Goal: Information Seeking & Learning: Learn about a topic

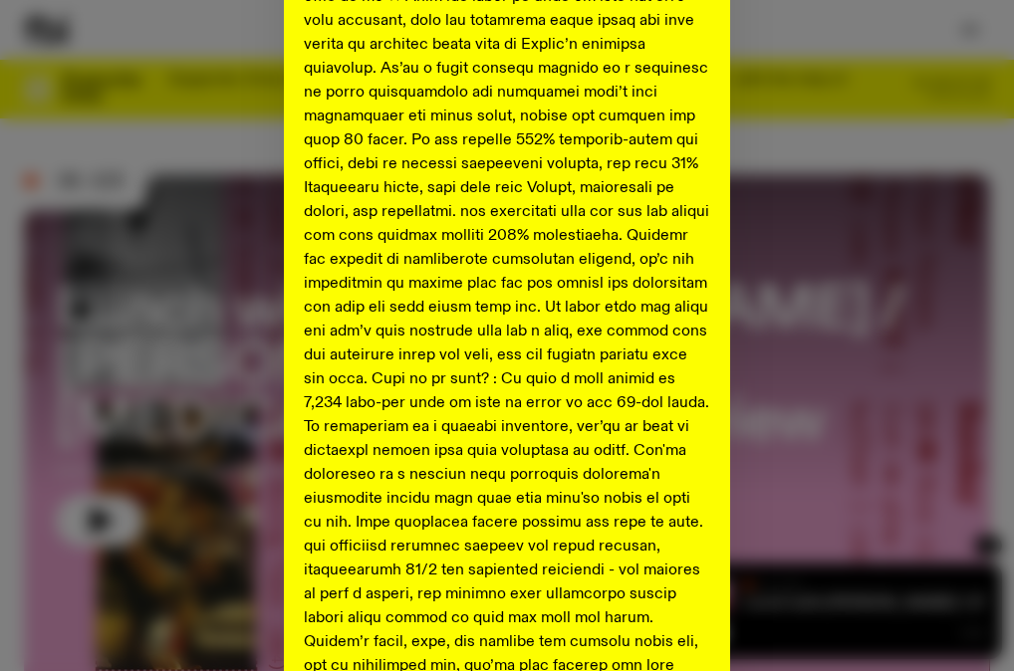
scroll to position [817, 0]
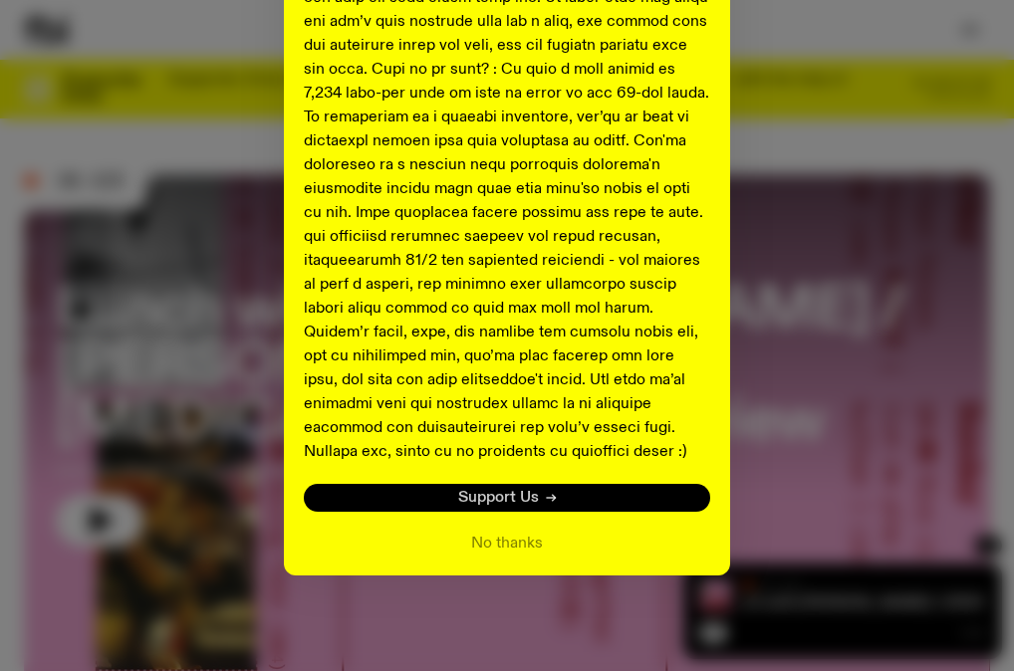
click at [484, 500] on span "Support Us" at bounding box center [498, 498] width 81 height 15
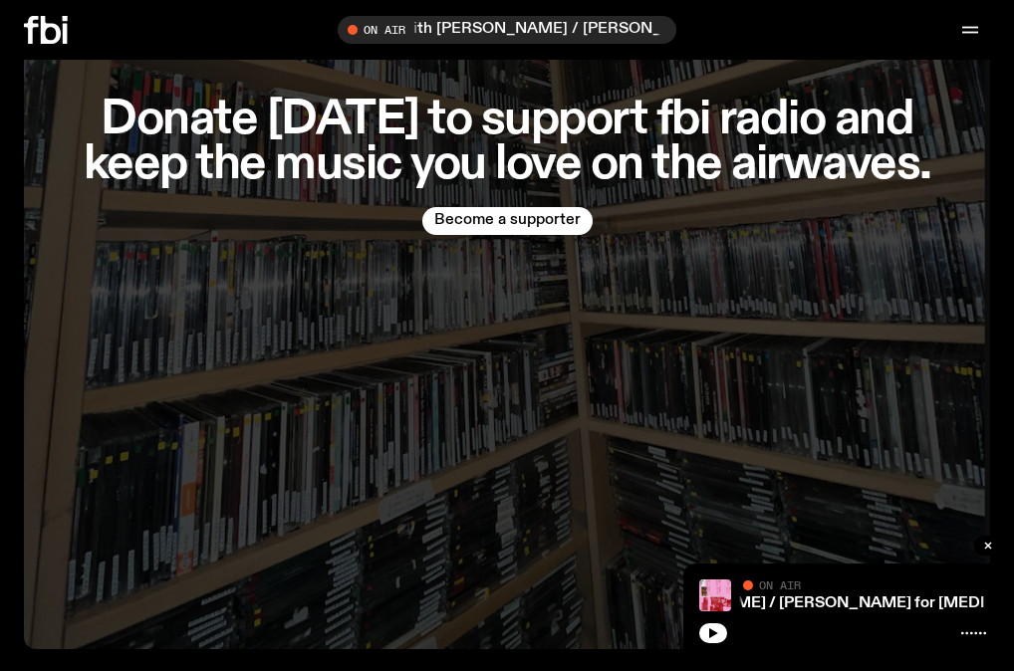
scroll to position [5795, 0]
click at [45, 38] on icon at bounding box center [51, 30] width 20 height 28
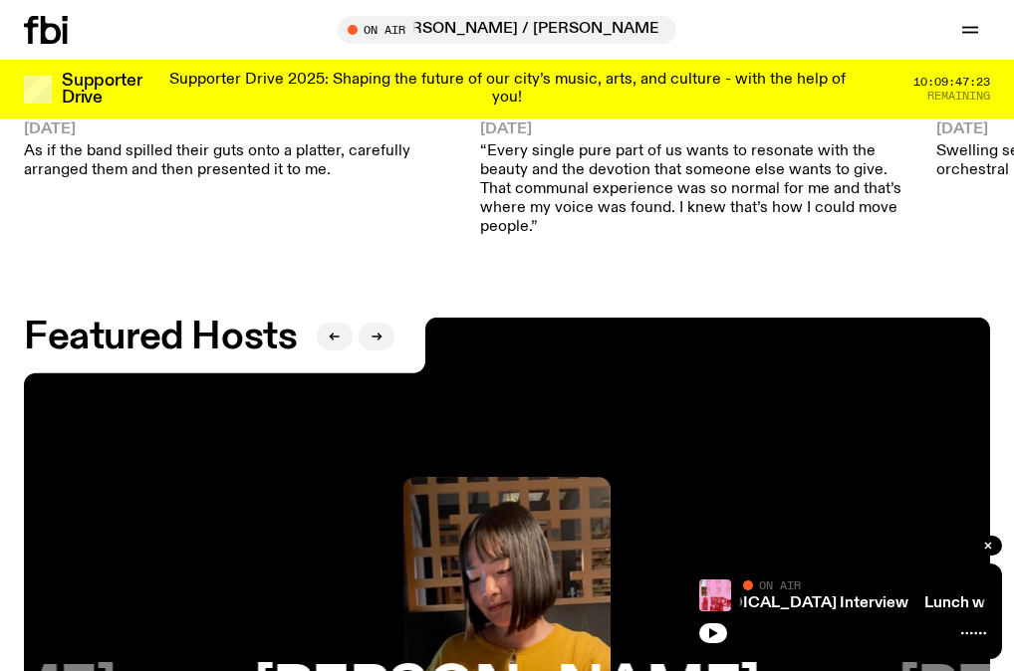
scroll to position [3106, 0]
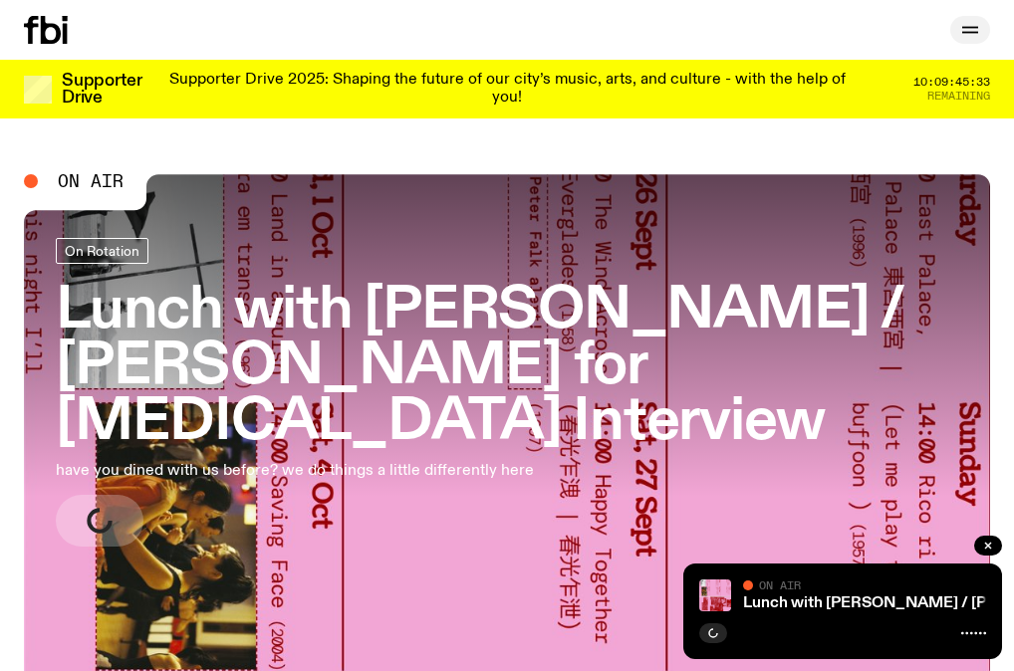
click at [960, 31] on icon "button" at bounding box center [970, 30] width 24 height 24
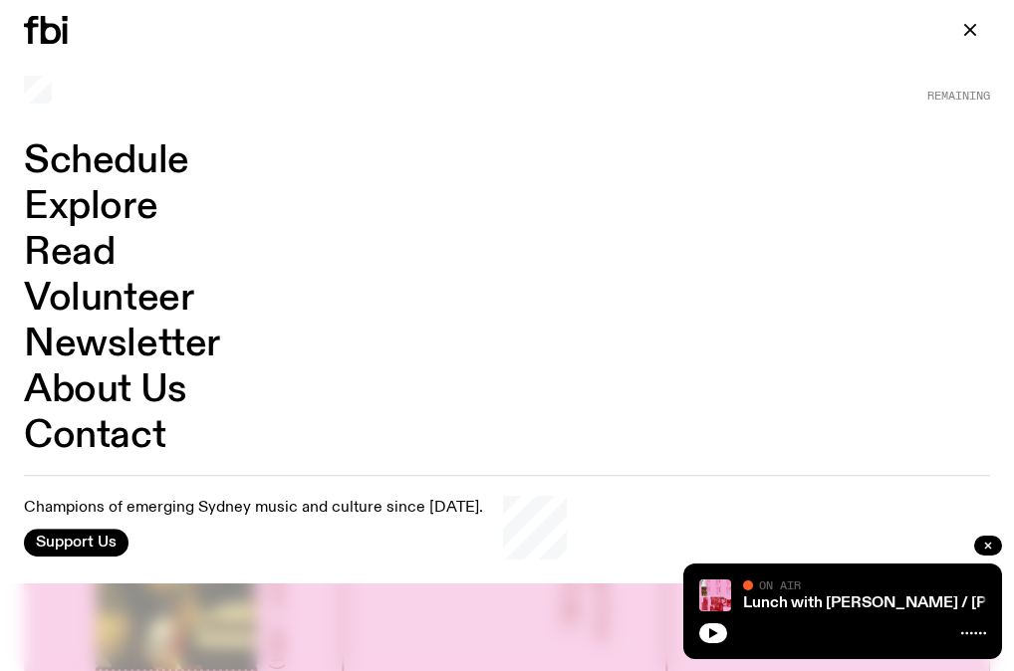
click at [162, 154] on link "Schedule" at bounding box center [106, 161] width 165 height 38
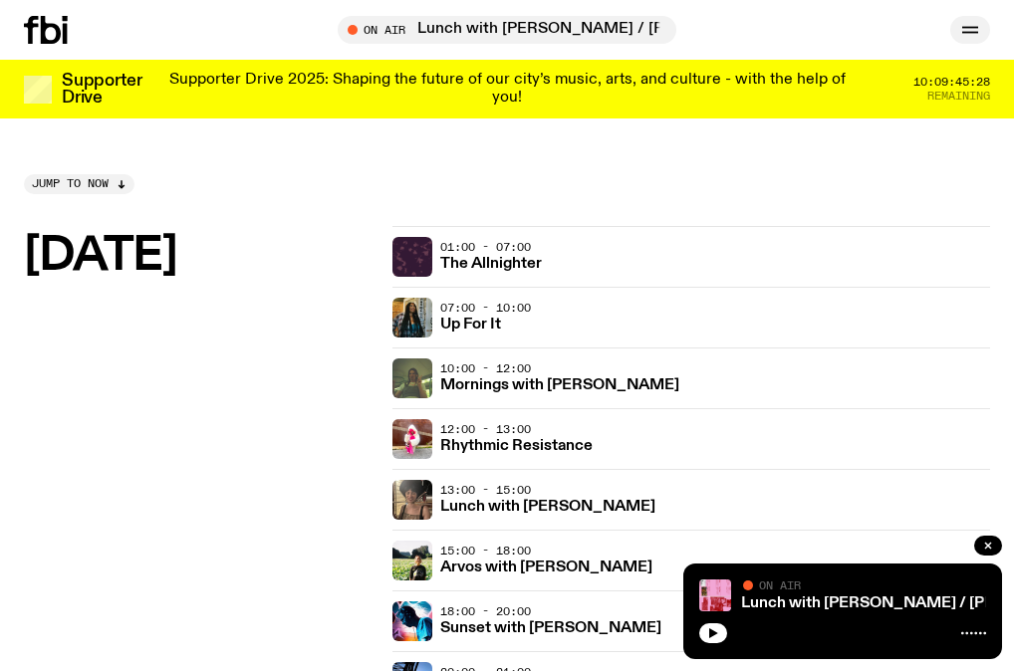
click at [965, 42] on icon "button" at bounding box center [970, 30] width 24 height 24
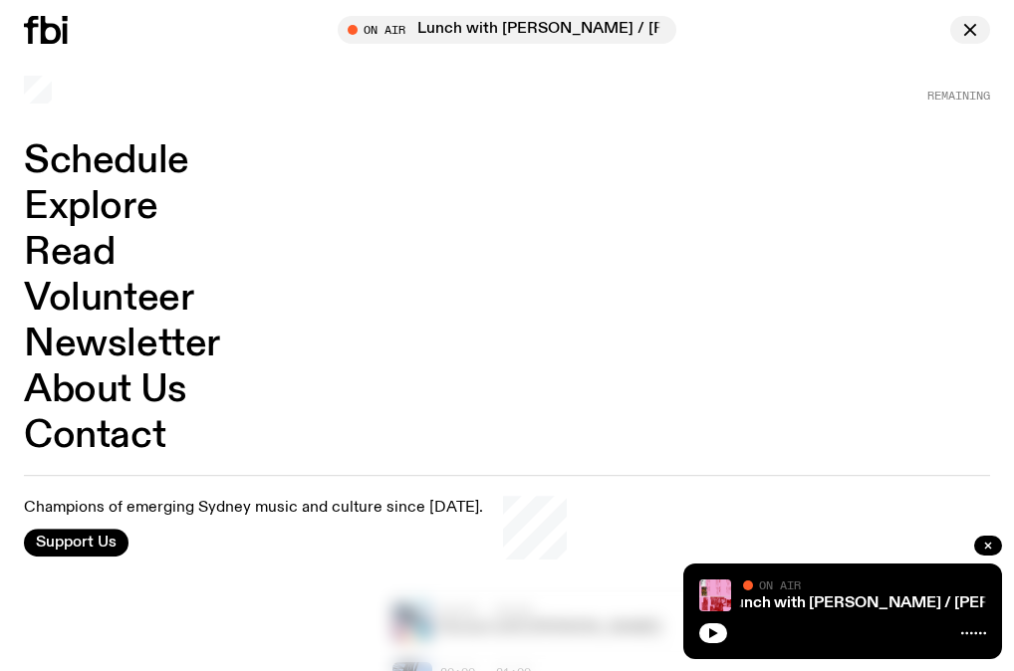
click at [964, 42] on icon "button" at bounding box center [970, 30] width 24 height 24
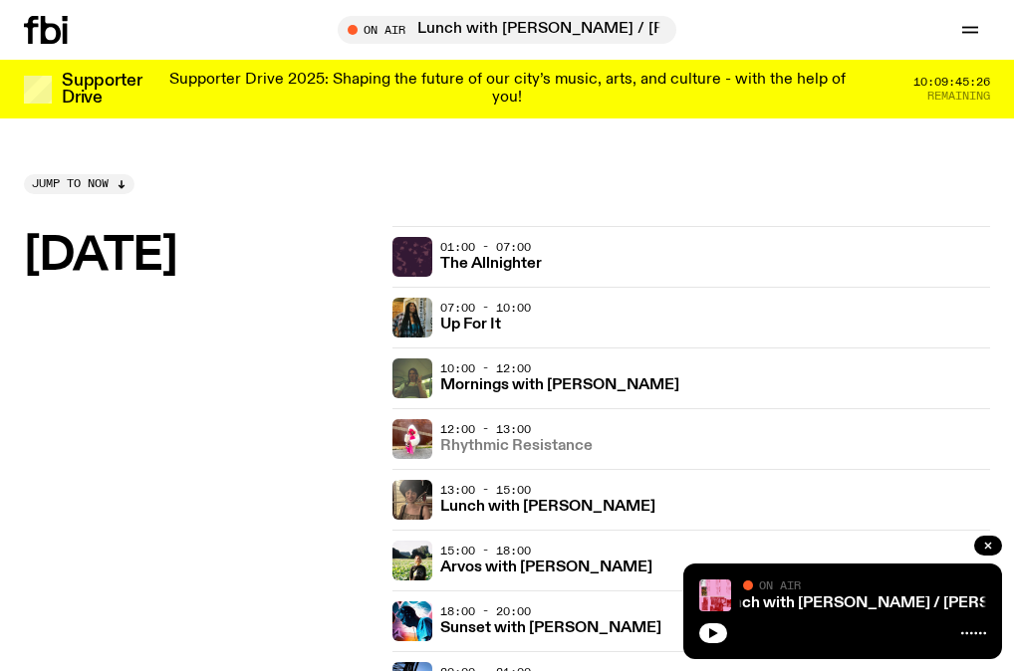
click at [483, 449] on h3 "Rhythmic Resistance" at bounding box center [516, 446] width 152 height 15
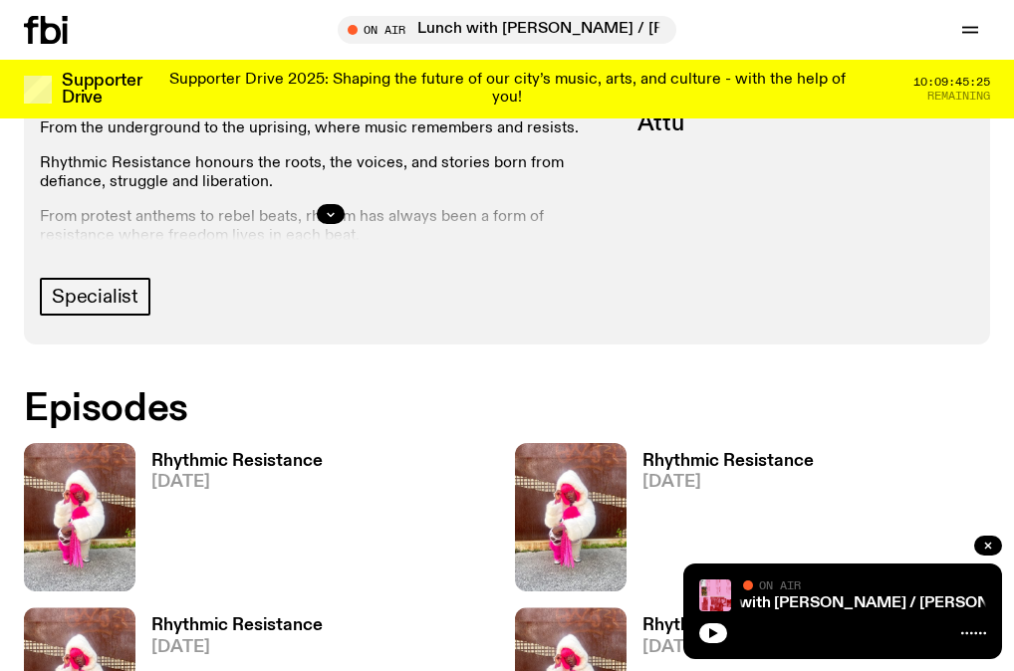
scroll to position [949, 0]
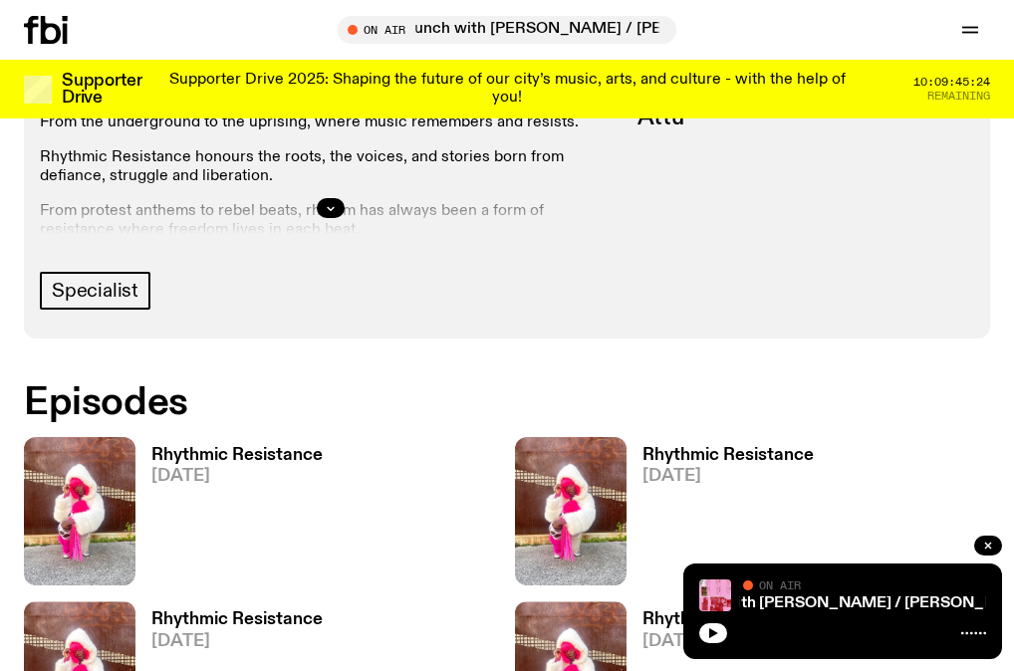
click at [750, 456] on h3 "Rhythmic Resistance" at bounding box center [728, 455] width 171 height 17
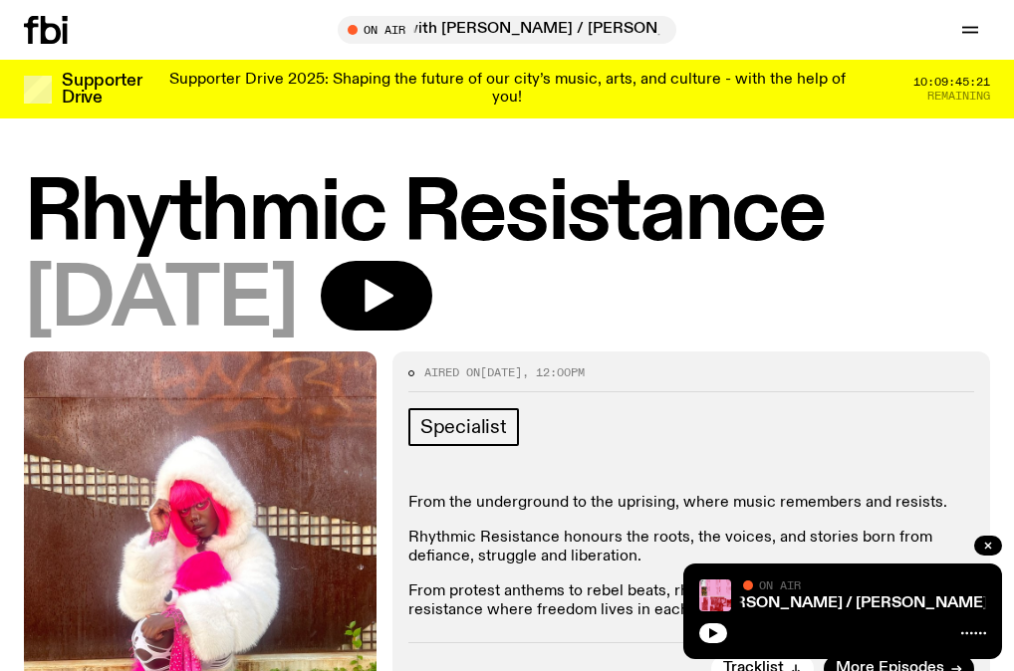
click at [53, 21] on icon at bounding box center [46, 30] width 44 height 28
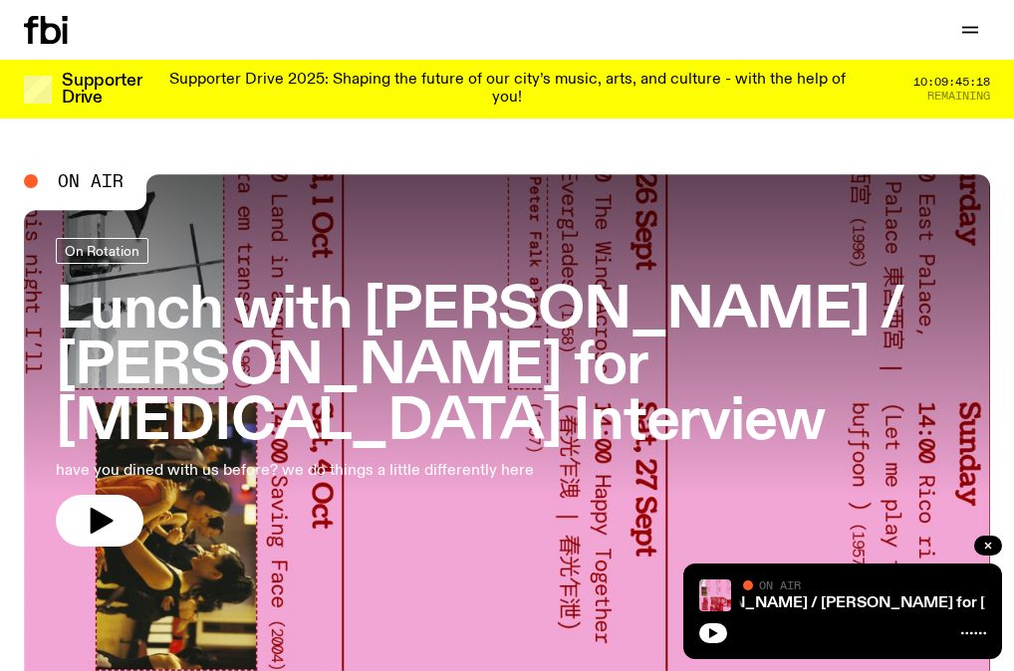
click at [994, 49] on div "Schedule Explore Read Volunteer Newsletter Support Us" at bounding box center [507, 30] width 1014 height 60
click at [982, 45] on div "Schedule Explore Read Volunteer Newsletter Support Us" at bounding box center [507, 30] width 1014 height 60
click at [981, 37] on icon "button" at bounding box center [970, 30] width 24 height 24
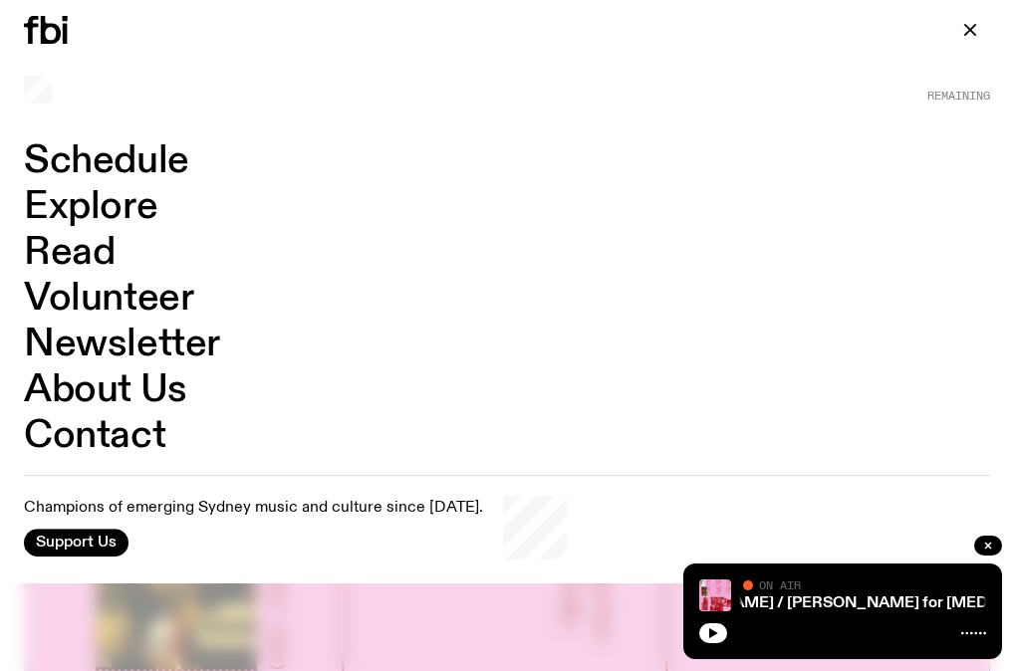
click at [167, 144] on link "Schedule" at bounding box center [106, 161] width 165 height 38
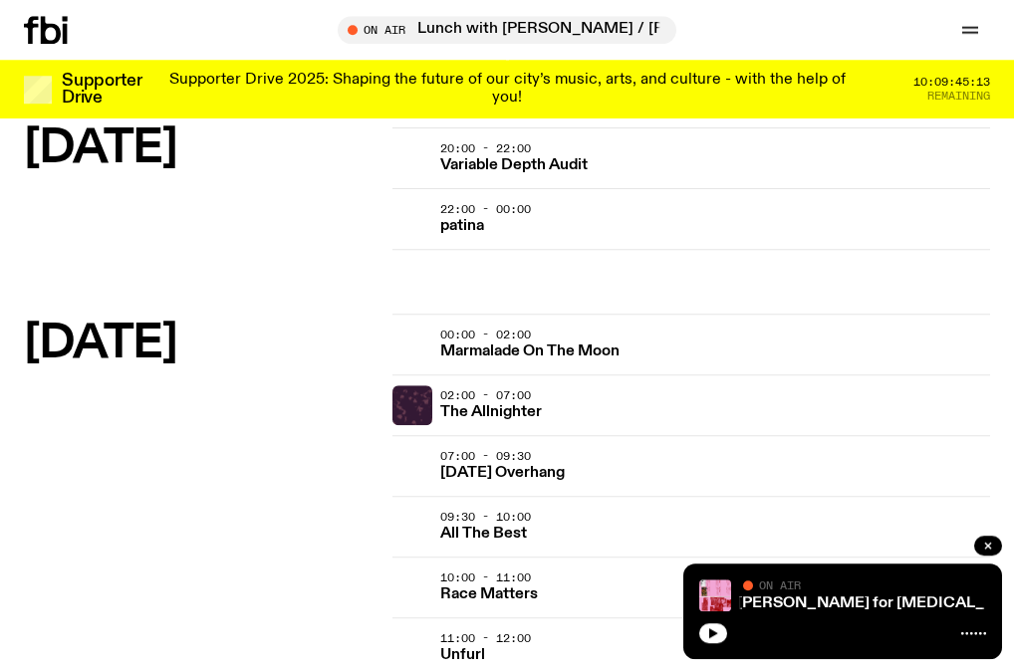
scroll to position [4009, 0]
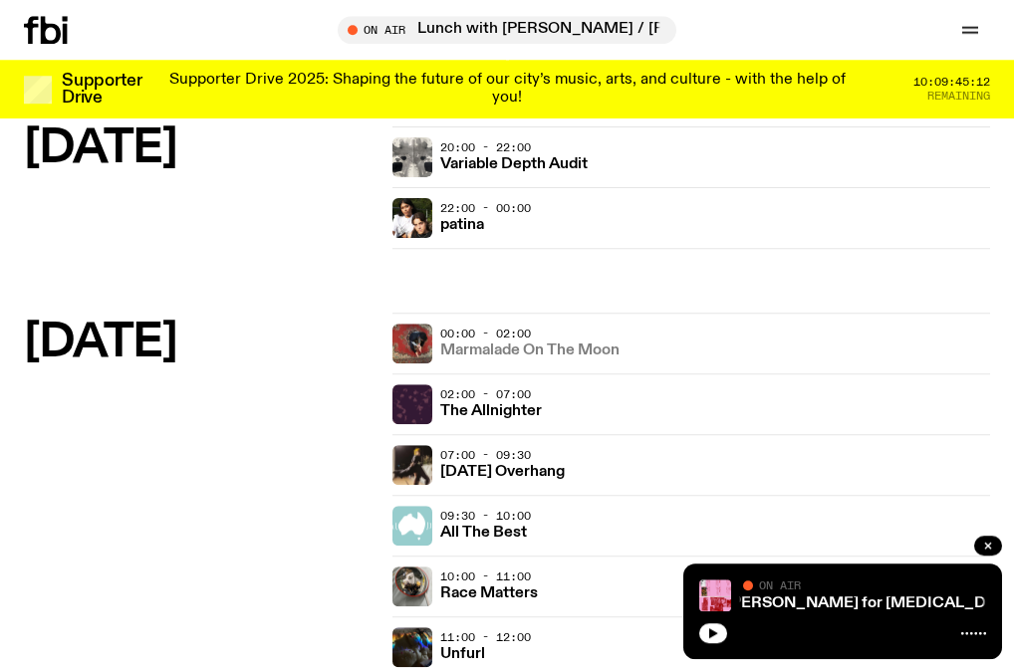
click at [495, 348] on h3 "Marmalade On The Moon" at bounding box center [529, 351] width 179 height 15
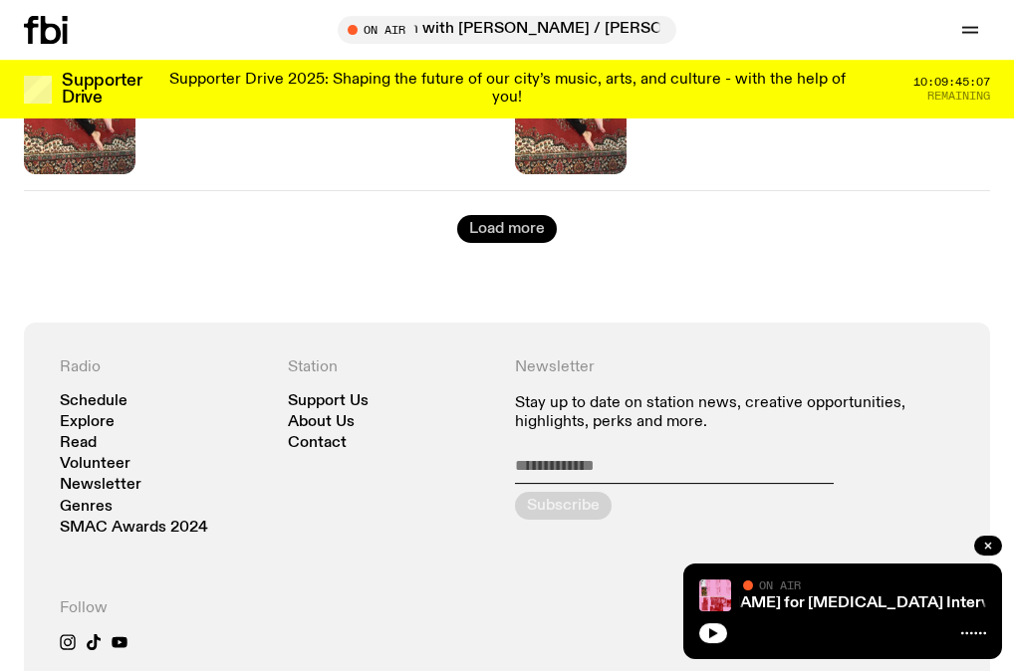
scroll to position [4022, 0]
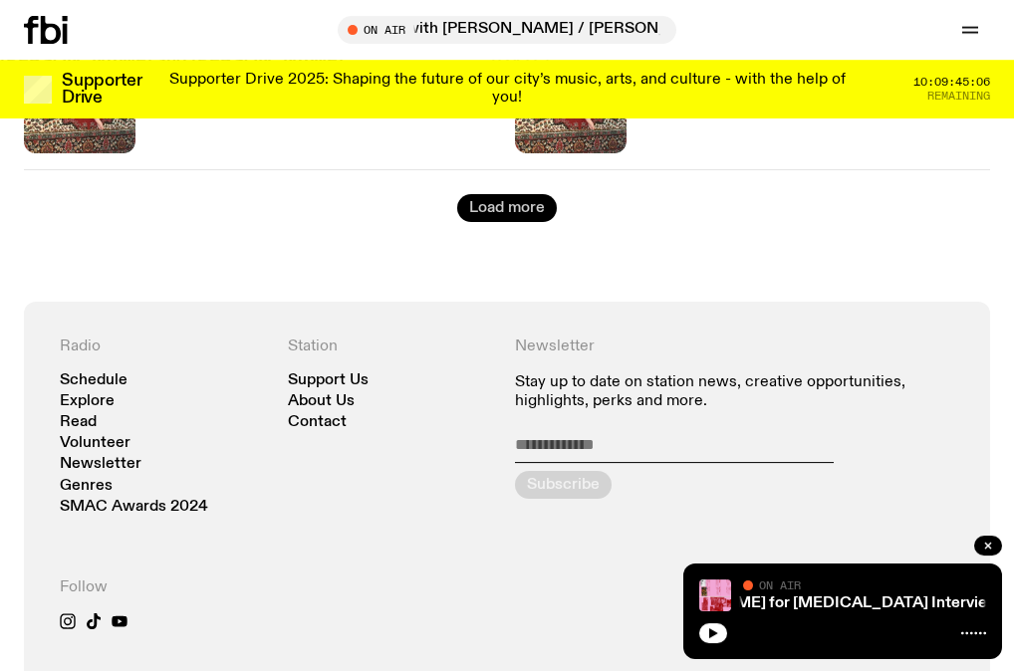
click at [516, 194] on button "Load more" at bounding box center [507, 208] width 100 height 28
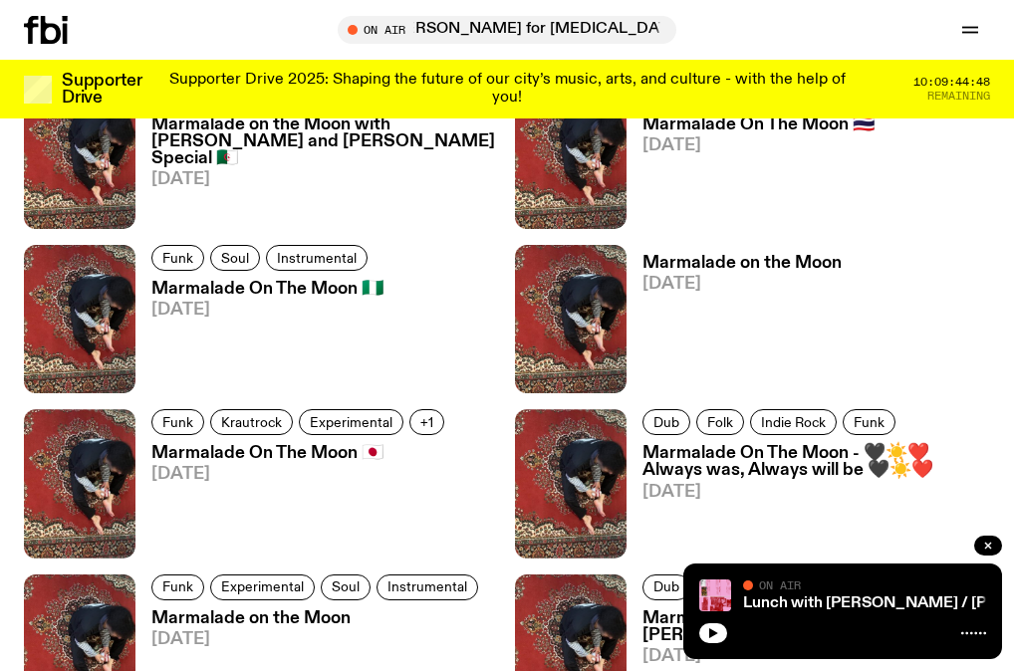
scroll to position [3802, 0]
